Goal: Navigation & Orientation: Find specific page/section

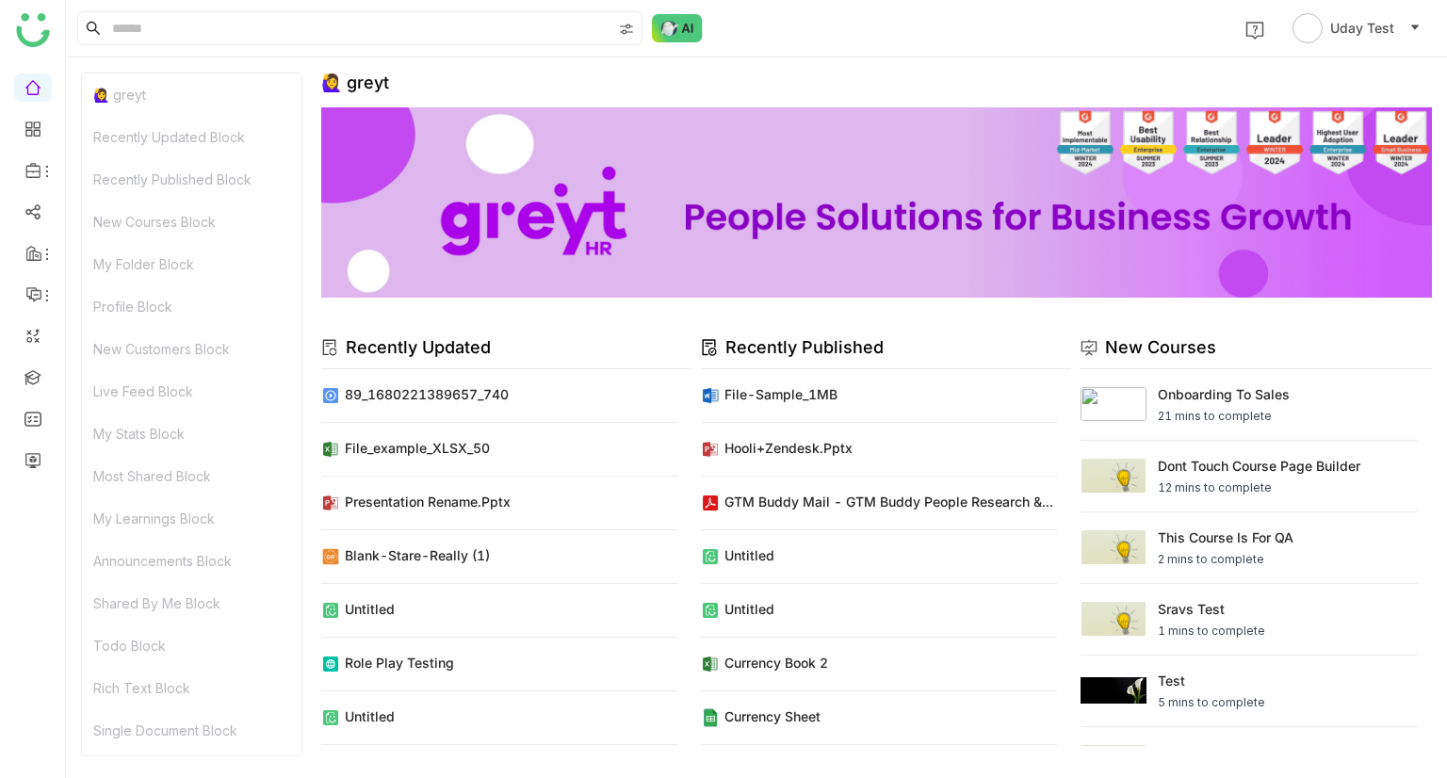
click at [1104, 68] on div "🙋‍♀️ greyt Recently Updated Block Recently Published Block New Courses Block My…" at bounding box center [756, 417] width 1381 height 721
